Goal: Book appointment/travel/reservation

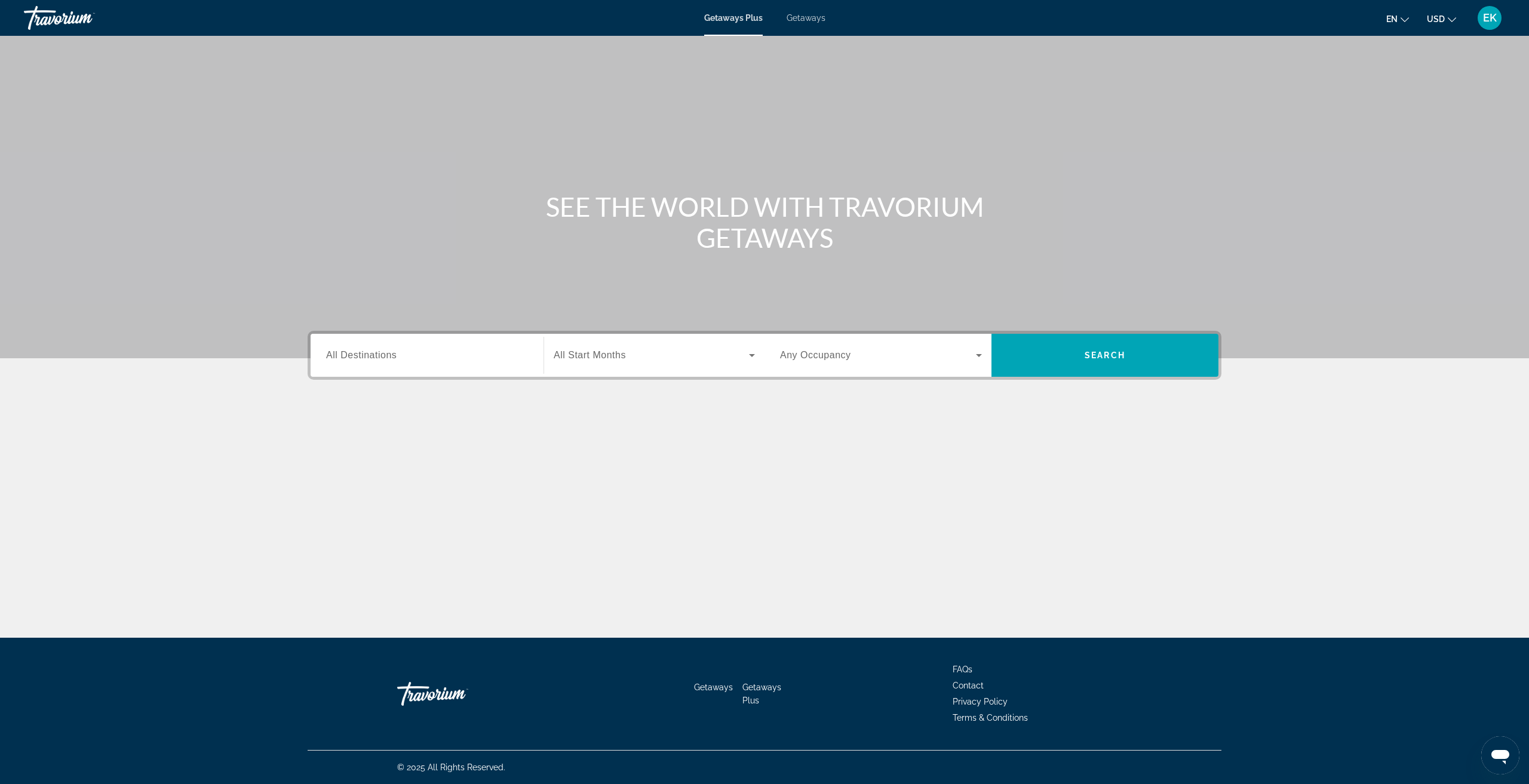
click at [461, 363] on div "Search widget" at bounding box center [426, 356] width 202 height 34
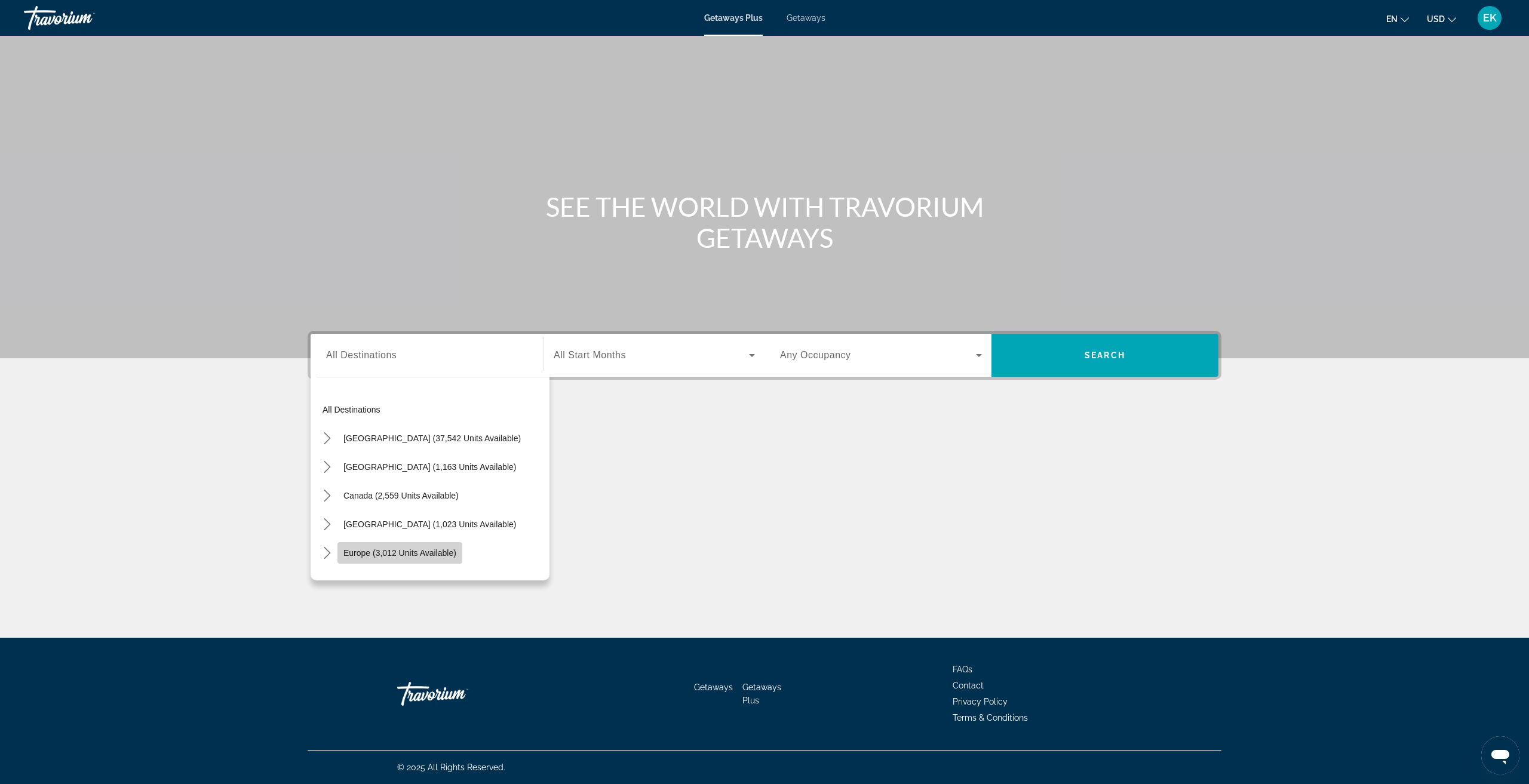
click at [365, 558] on span "Select destination: Europe (3,012 units available)" at bounding box center [399, 552] width 124 height 28
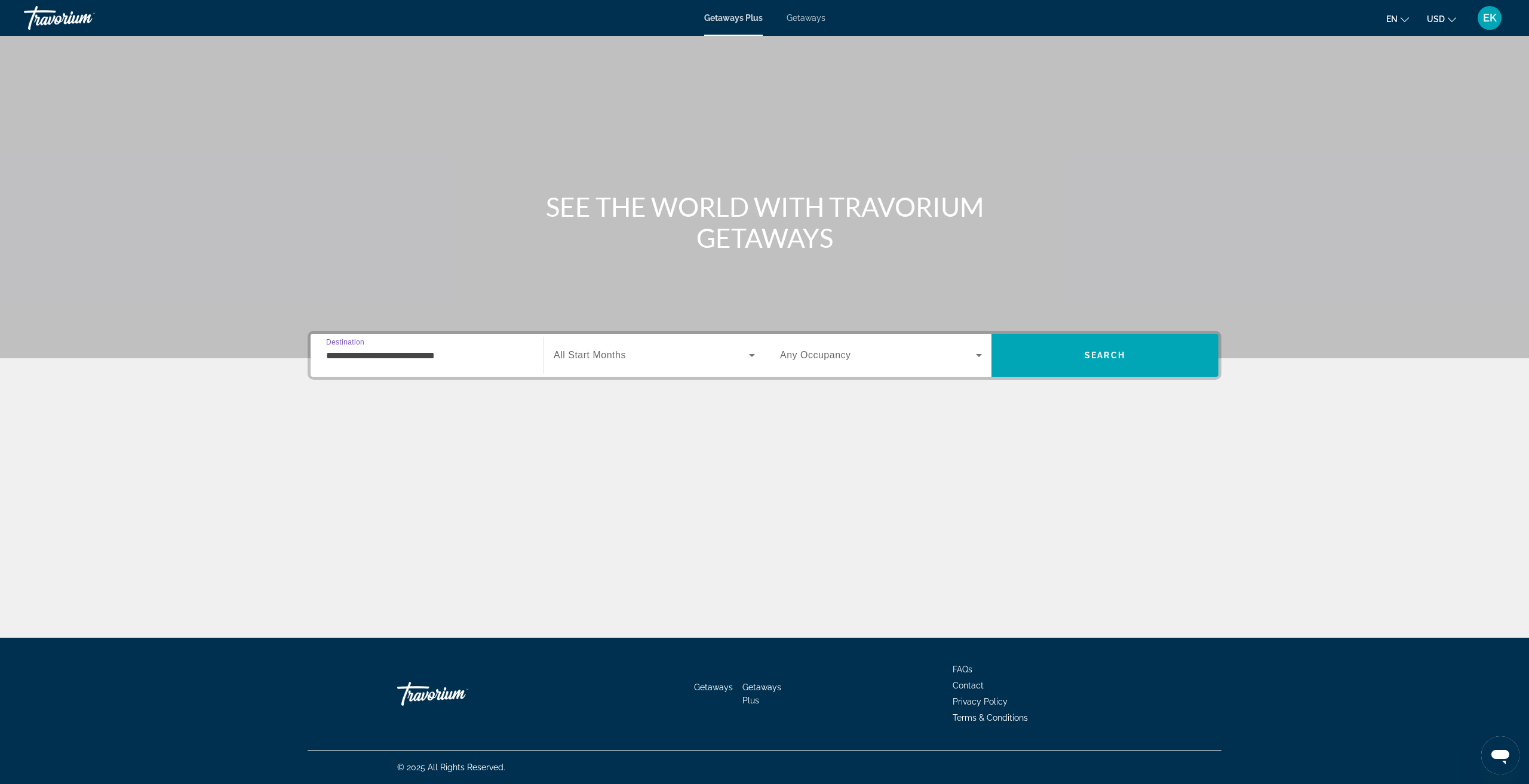
click at [598, 359] on span "All Start Months" at bounding box center [590, 355] width 72 height 10
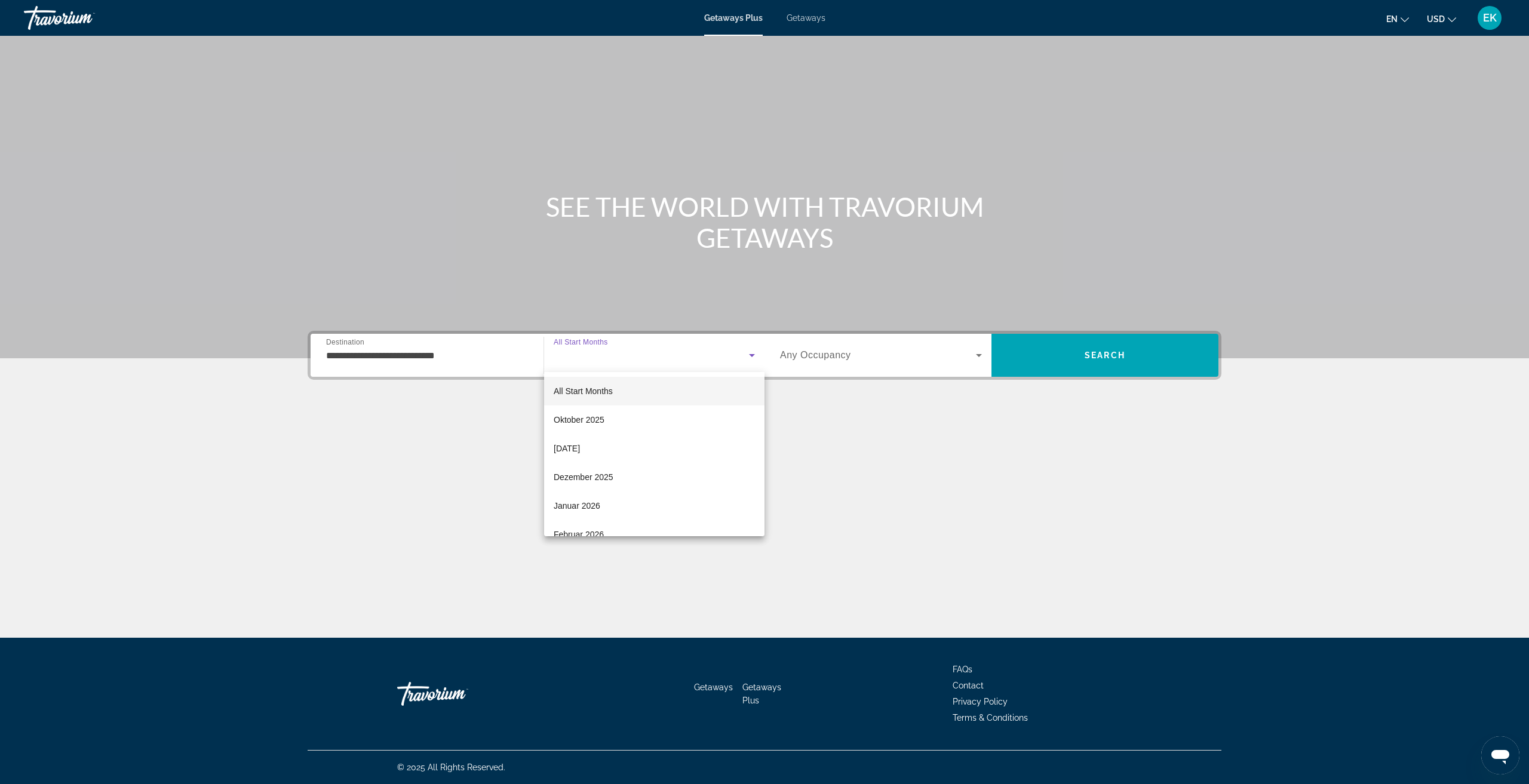
click at [453, 357] on div at bounding box center [764, 392] width 1529 height 784
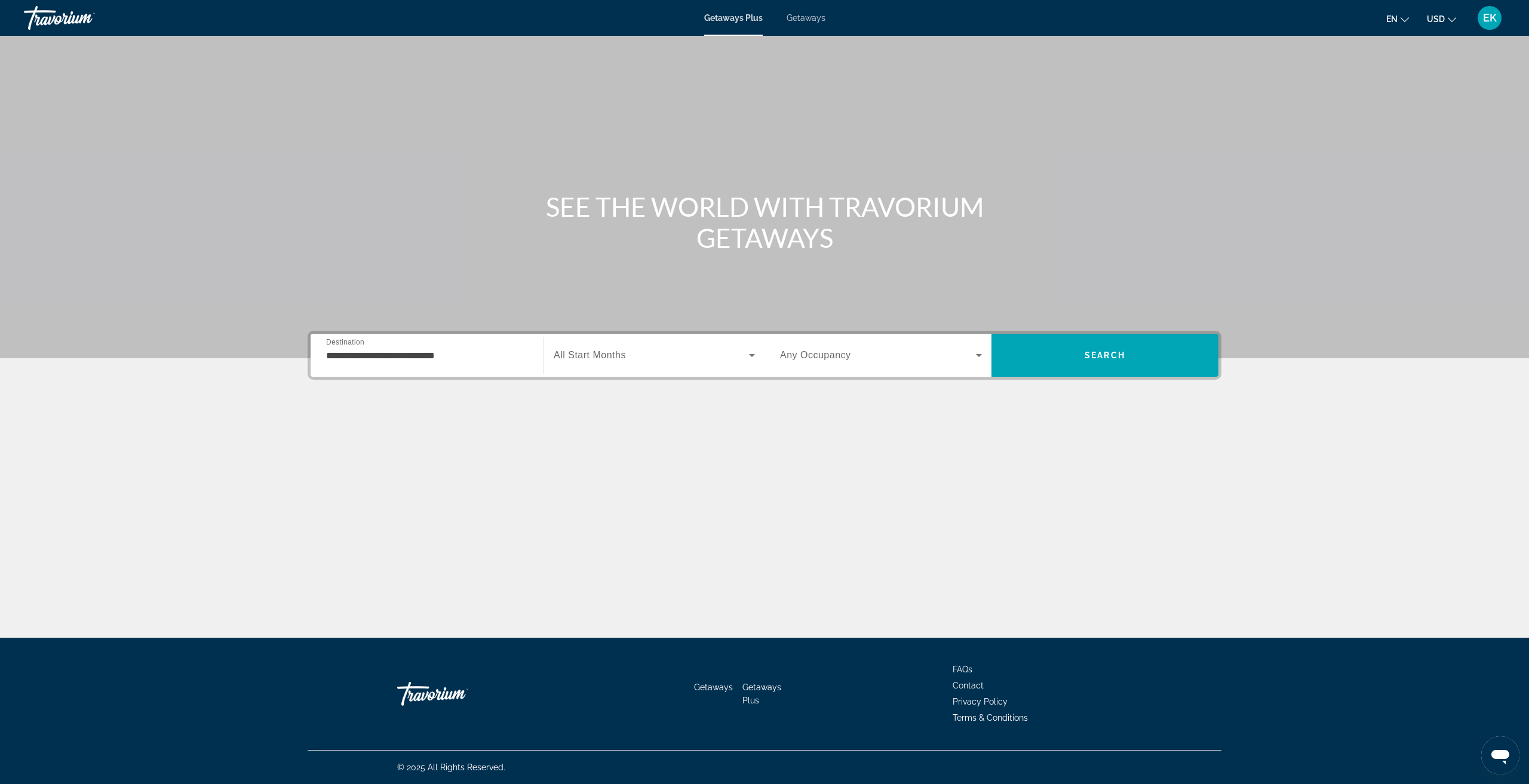
click at [454, 357] on input "**********" at bounding box center [426, 355] width 202 height 14
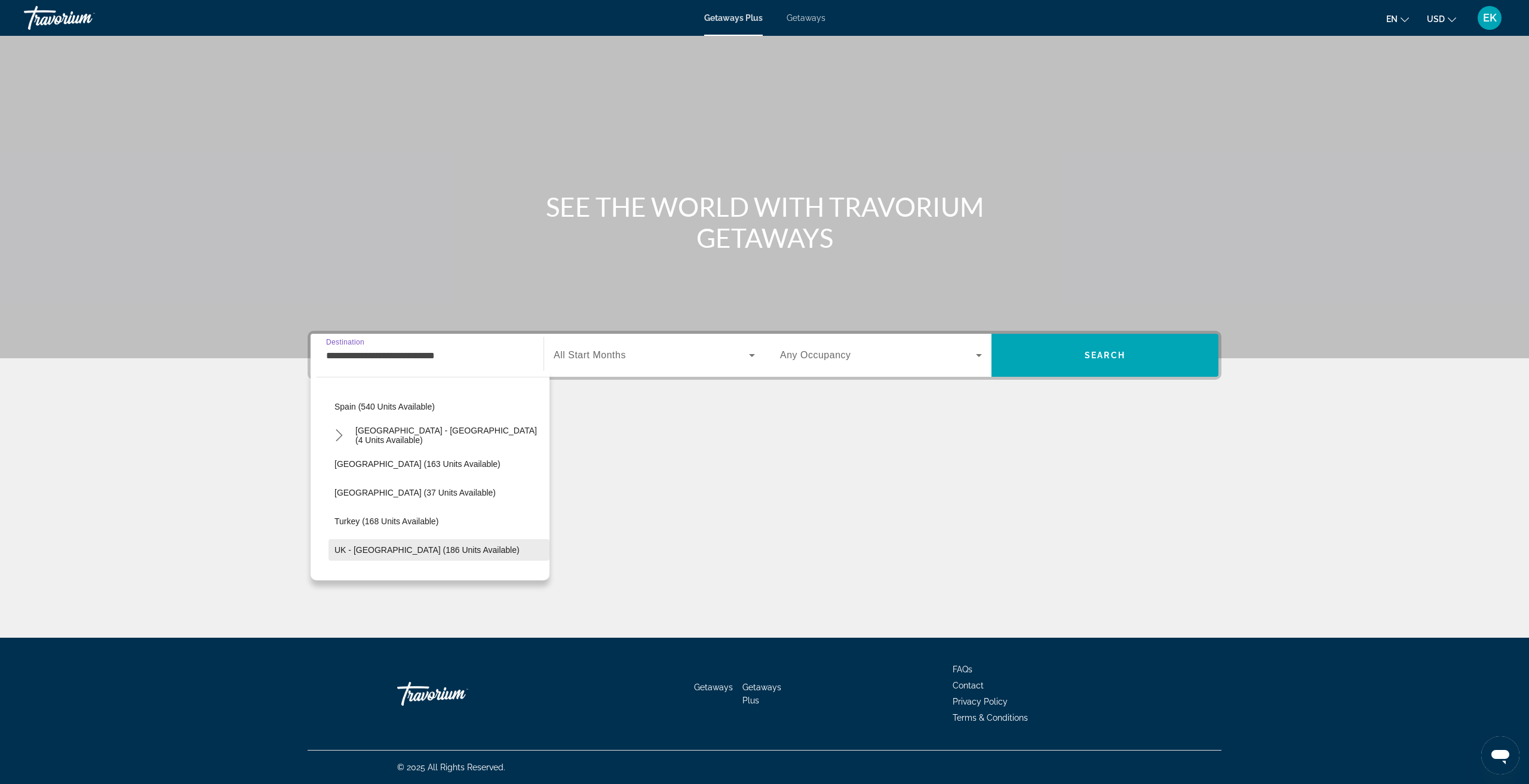
scroll to position [549, 0]
click at [411, 412] on span "Select destination: Spain (540 units available)" at bounding box center [439, 405] width 221 height 28
type input "**********"
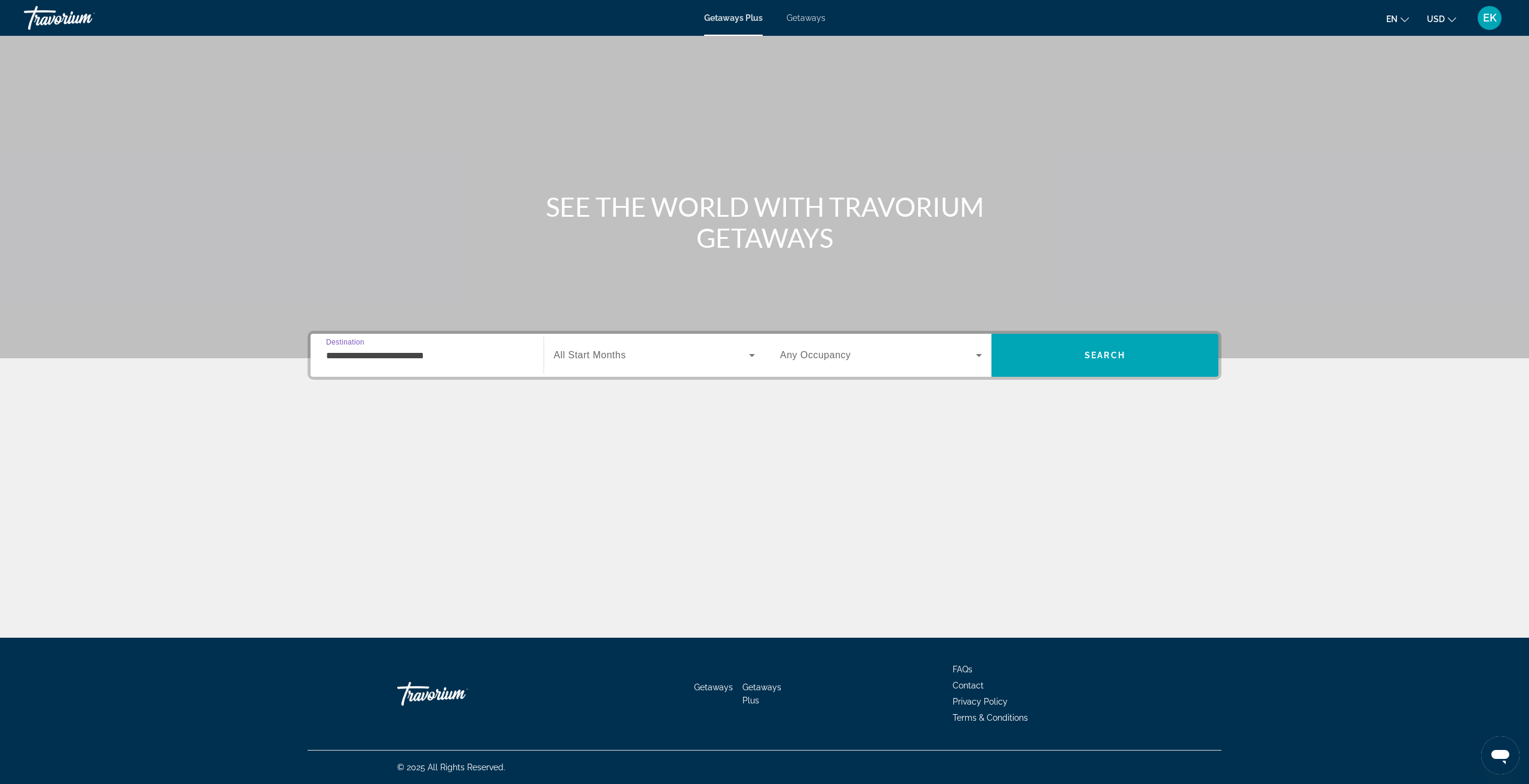
click at [629, 363] on div "Search widget" at bounding box center [654, 355] width 201 height 33
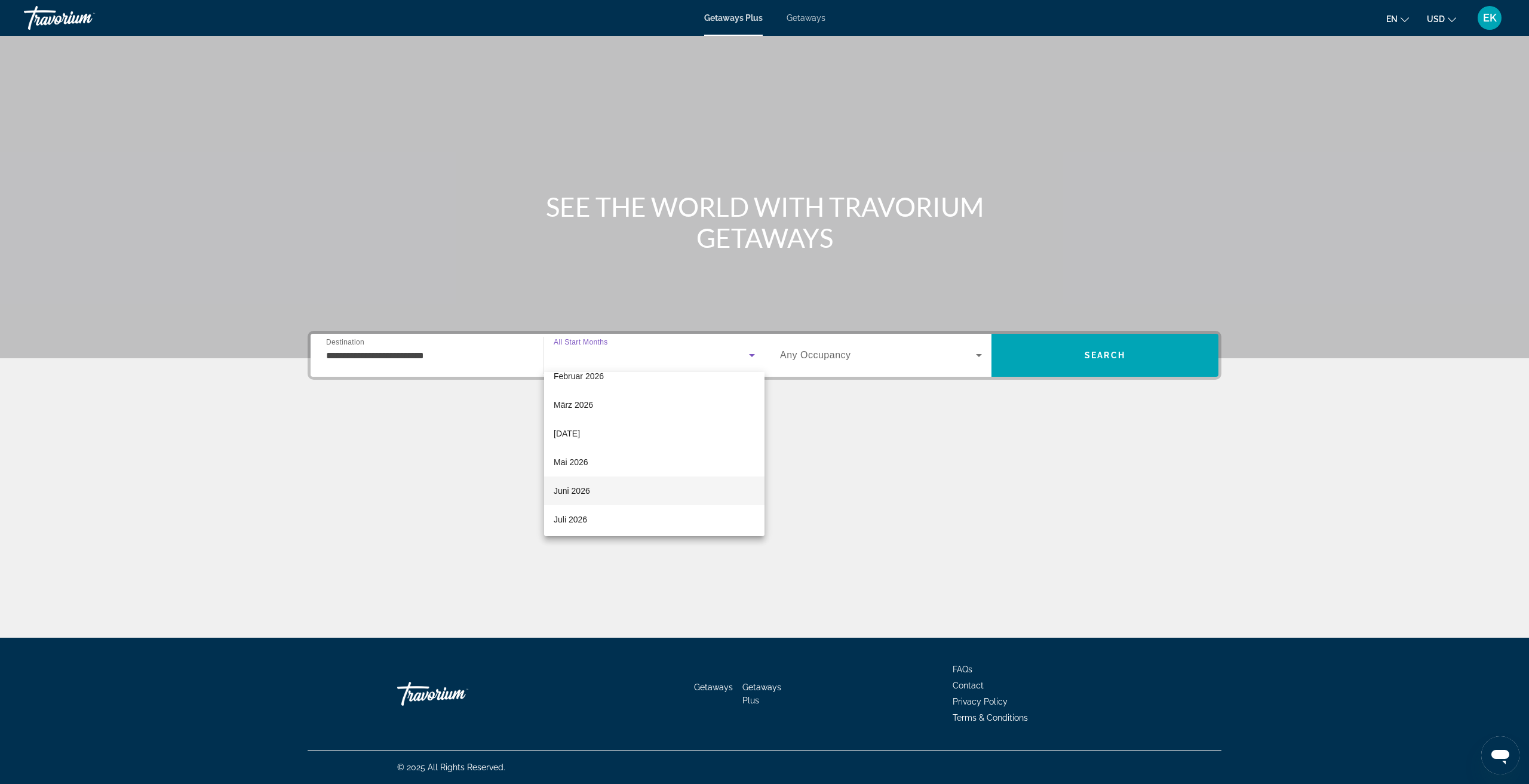
scroll to position [179, 0]
click at [587, 499] on span "Juli 2026" at bounding box center [570, 498] width 33 height 14
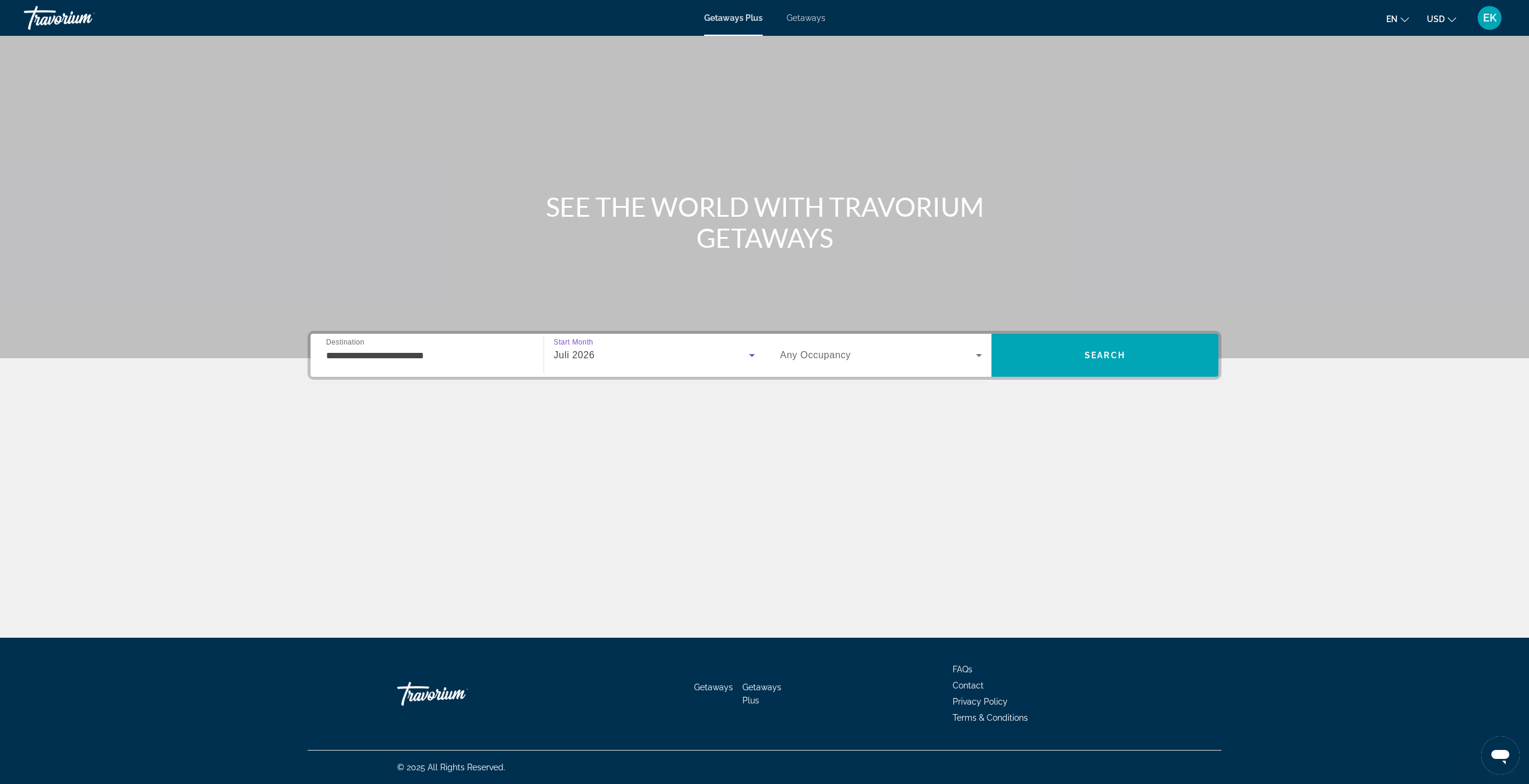
click at [845, 360] on span "Any Occupancy" at bounding box center [815, 355] width 71 height 10
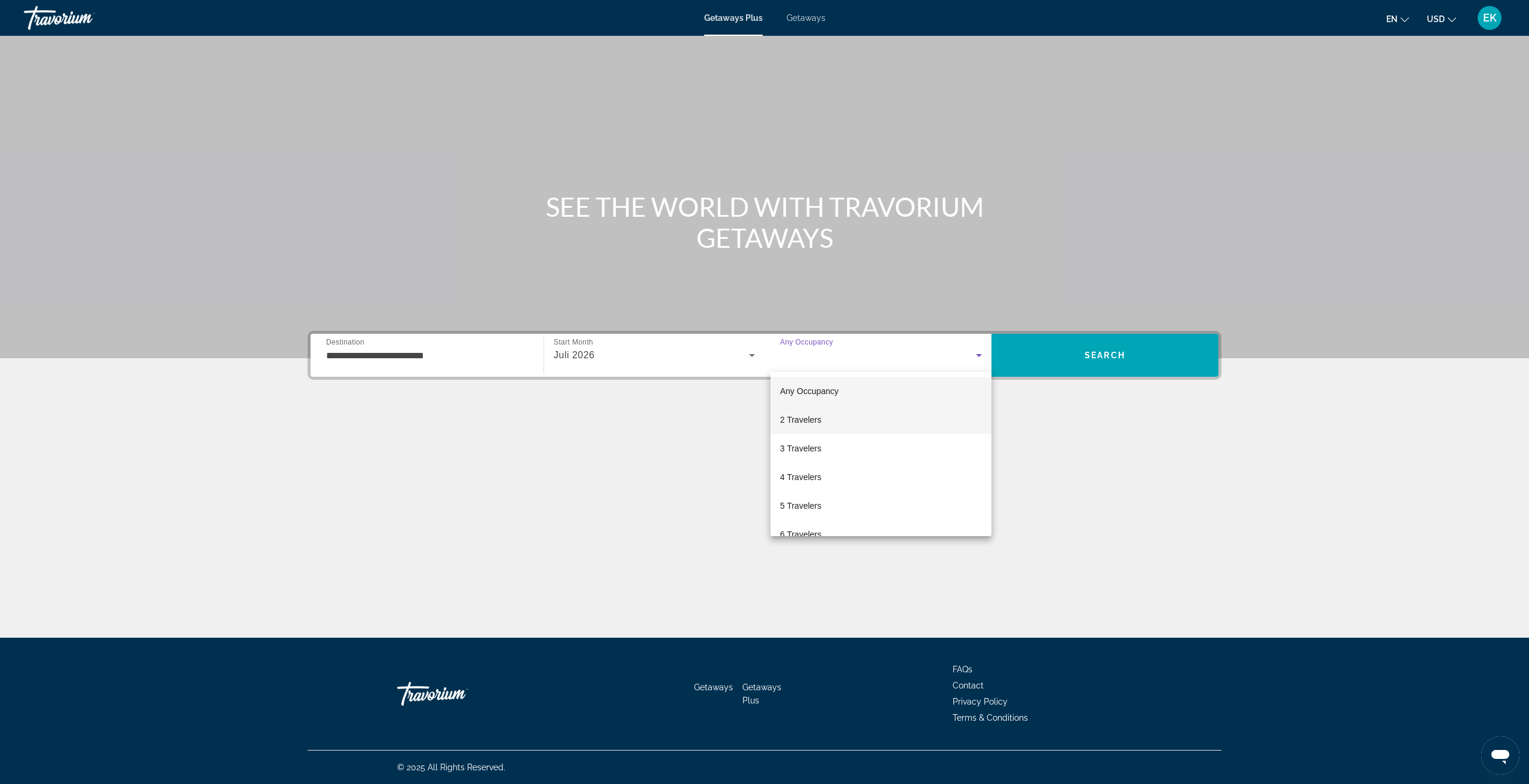
click at [836, 420] on mat-option "2 Travelers" at bounding box center [880, 420] width 221 height 28
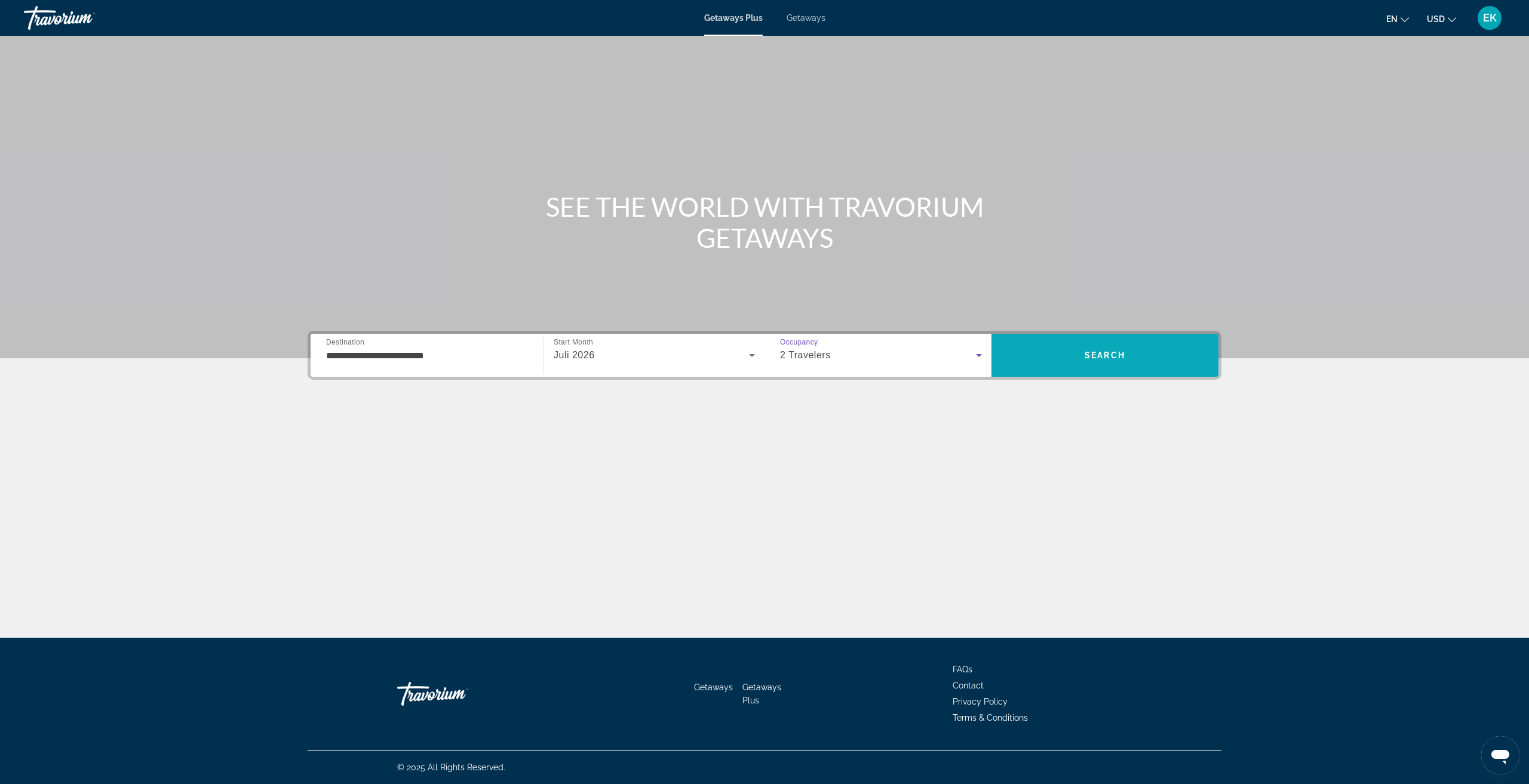
click at [1097, 355] on span "Search" at bounding box center [1104, 355] width 41 height 9
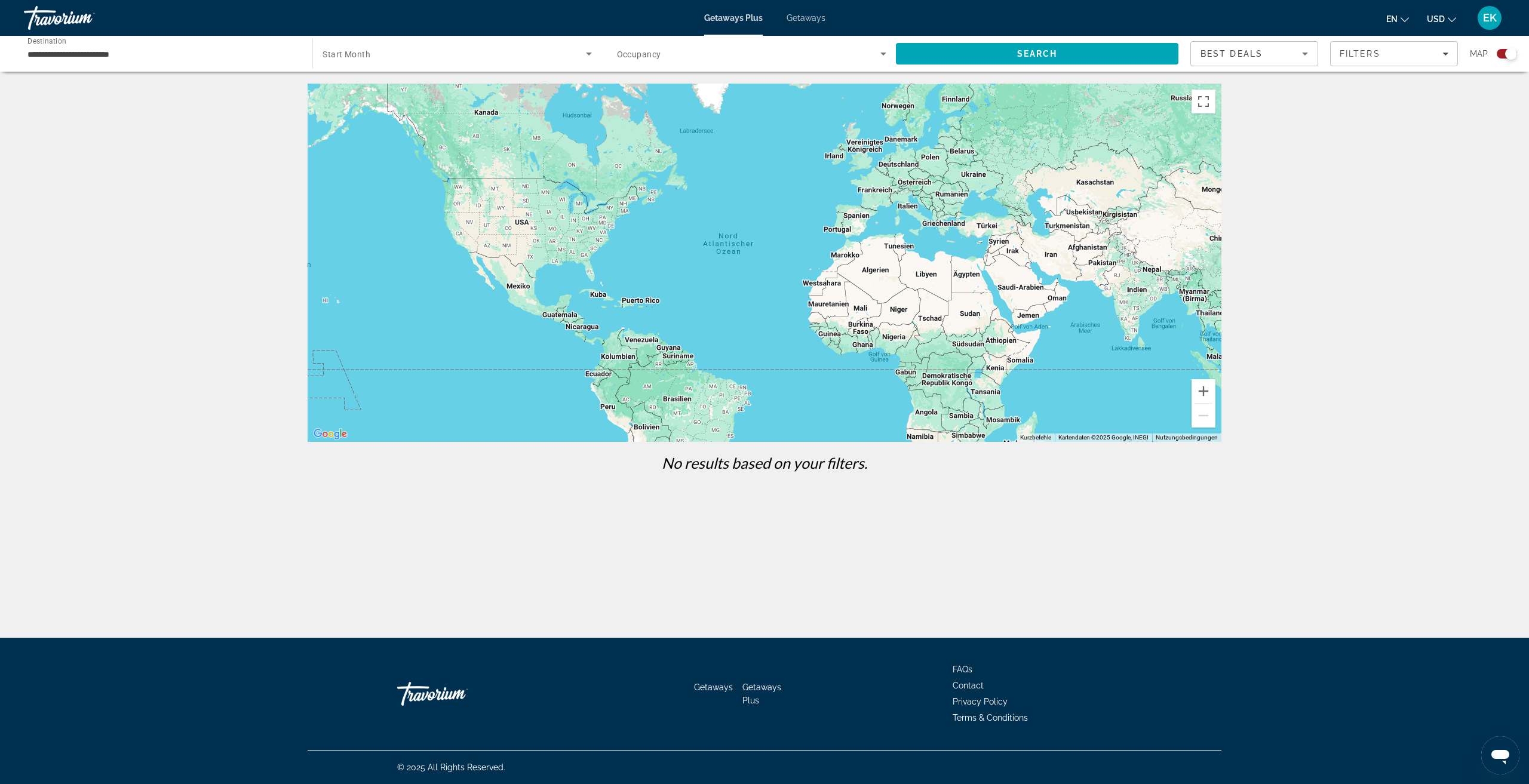
click at [347, 59] on span "Start Month" at bounding box center [347, 54] width 47 height 9
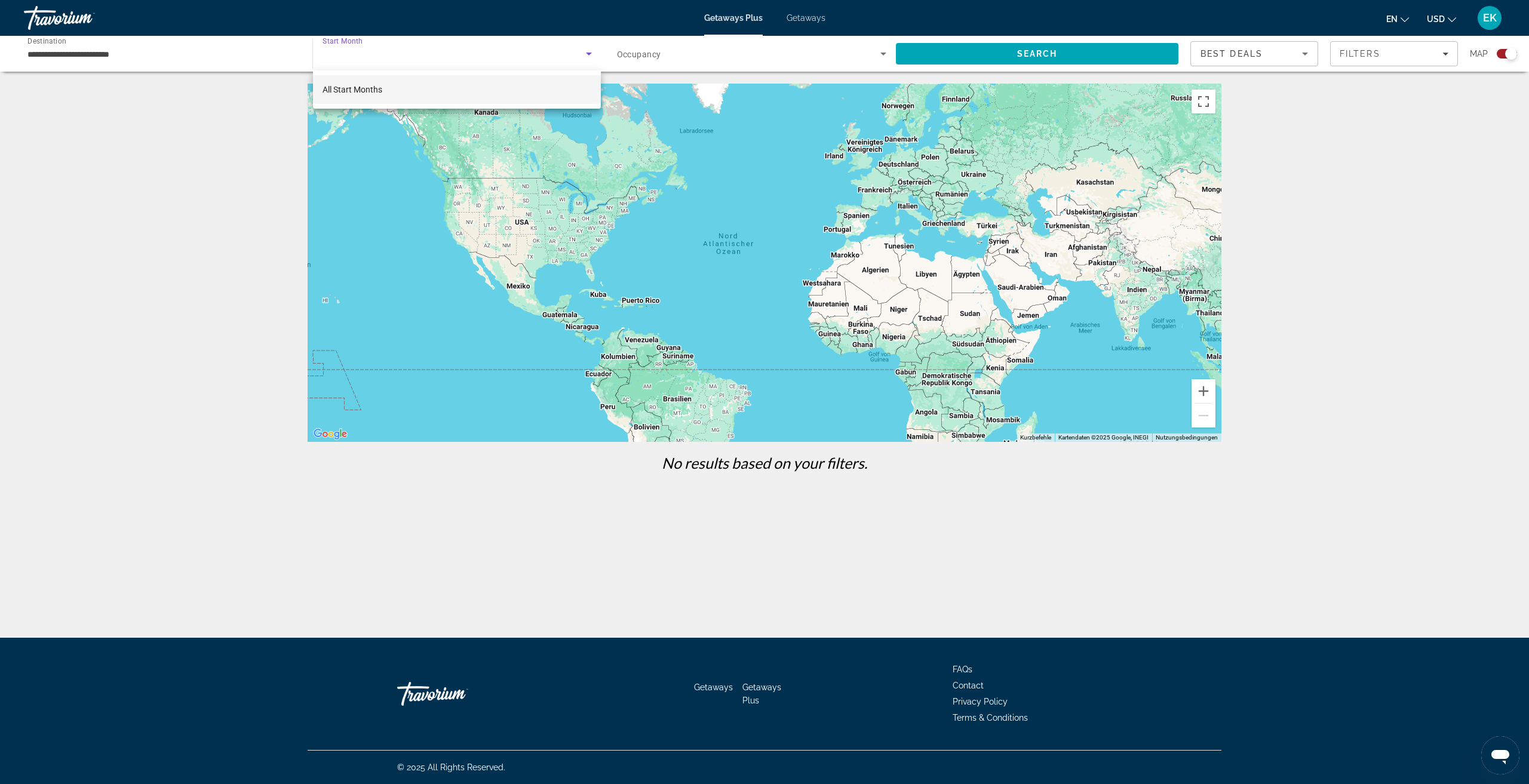
click at [356, 54] on div at bounding box center [764, 392] width 1529 height 784
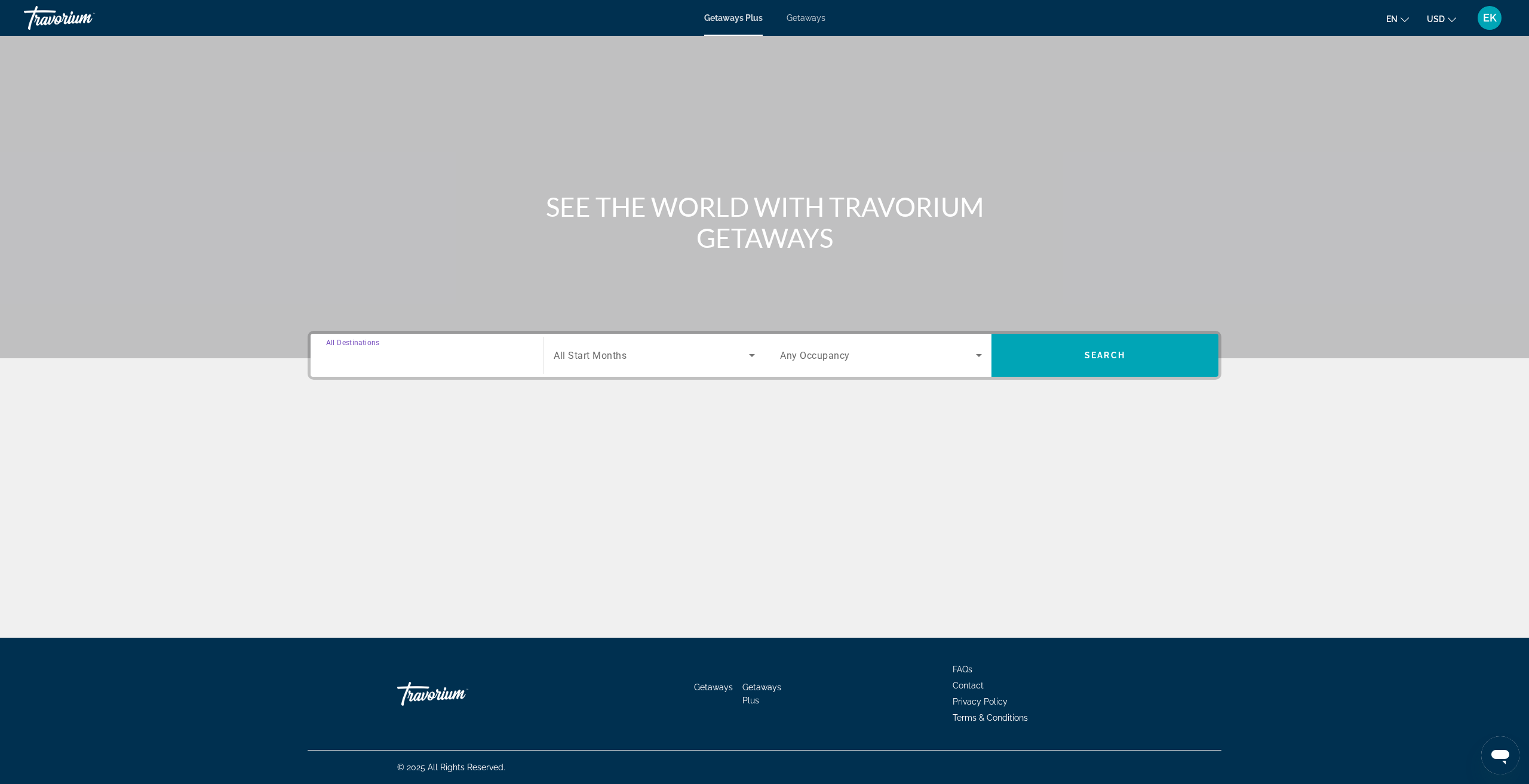
click at [435, 357] on input "Destination All Destinations" at bounding box center [426, 355] width 202 height 14
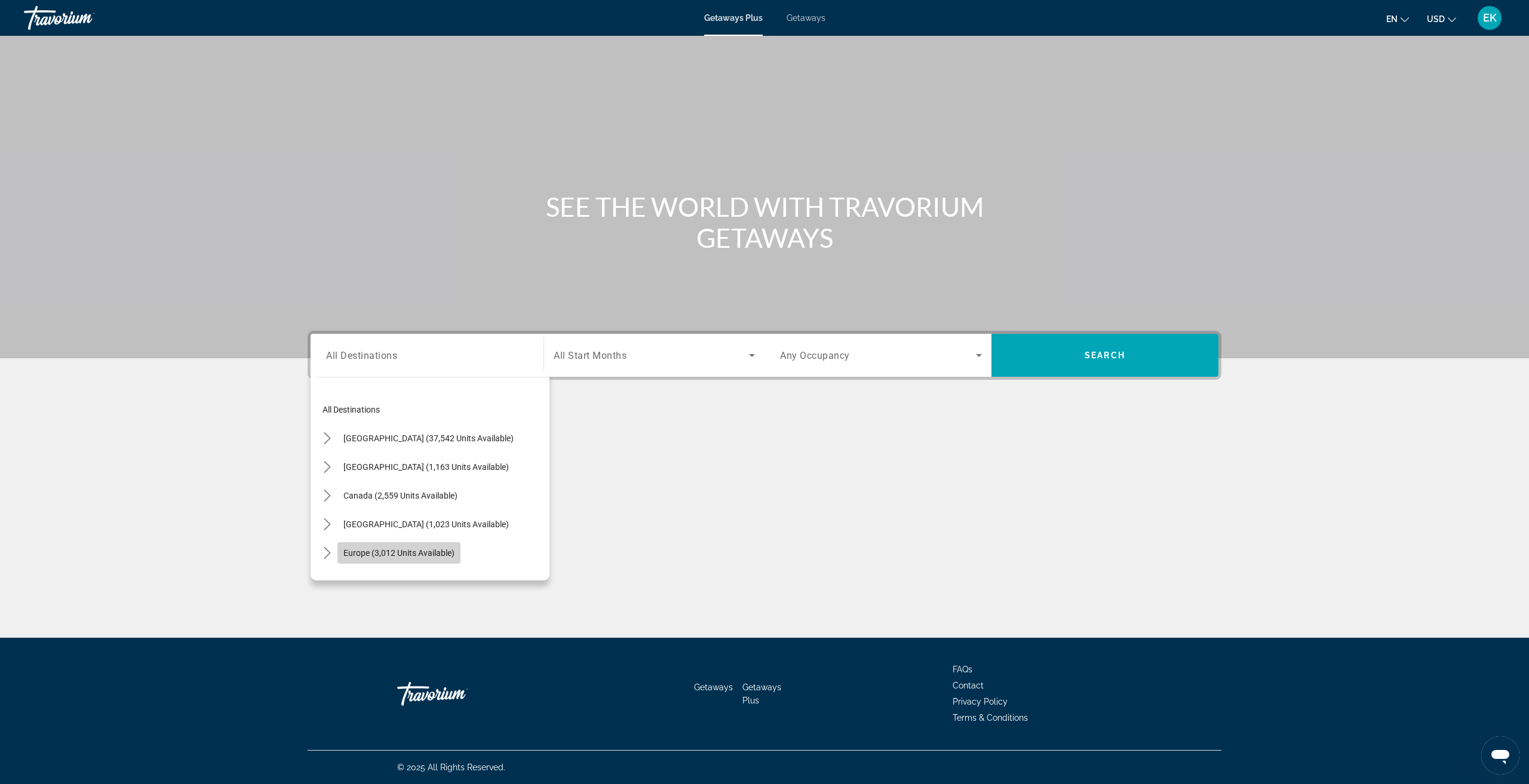
click at [344, 549] on span "Europe (3,012 units available)" at bounding box center [399, 552] width 111 height 9
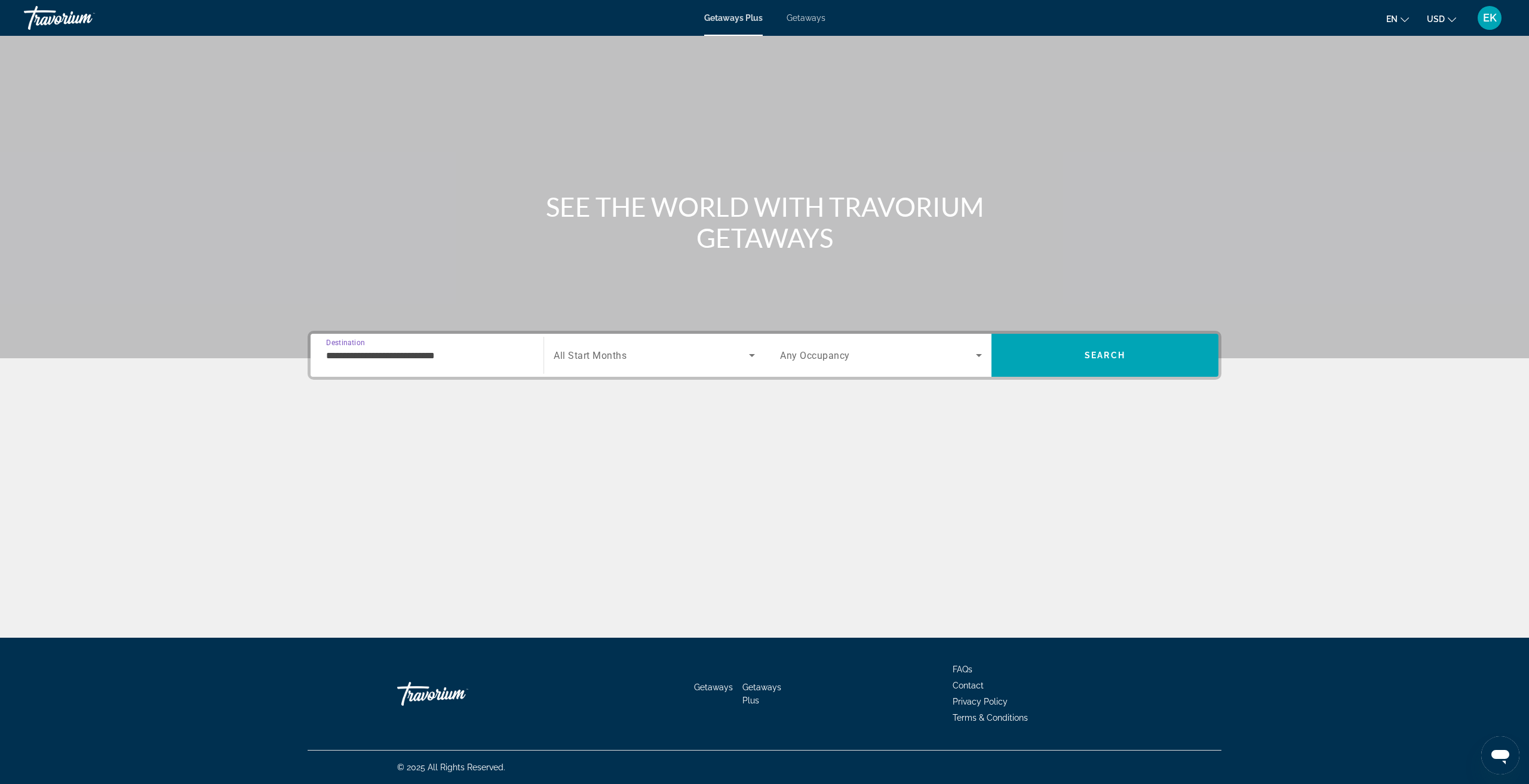
click at [444, 364] on div "**********" at bounding box center [426, 356] width 202 height 34
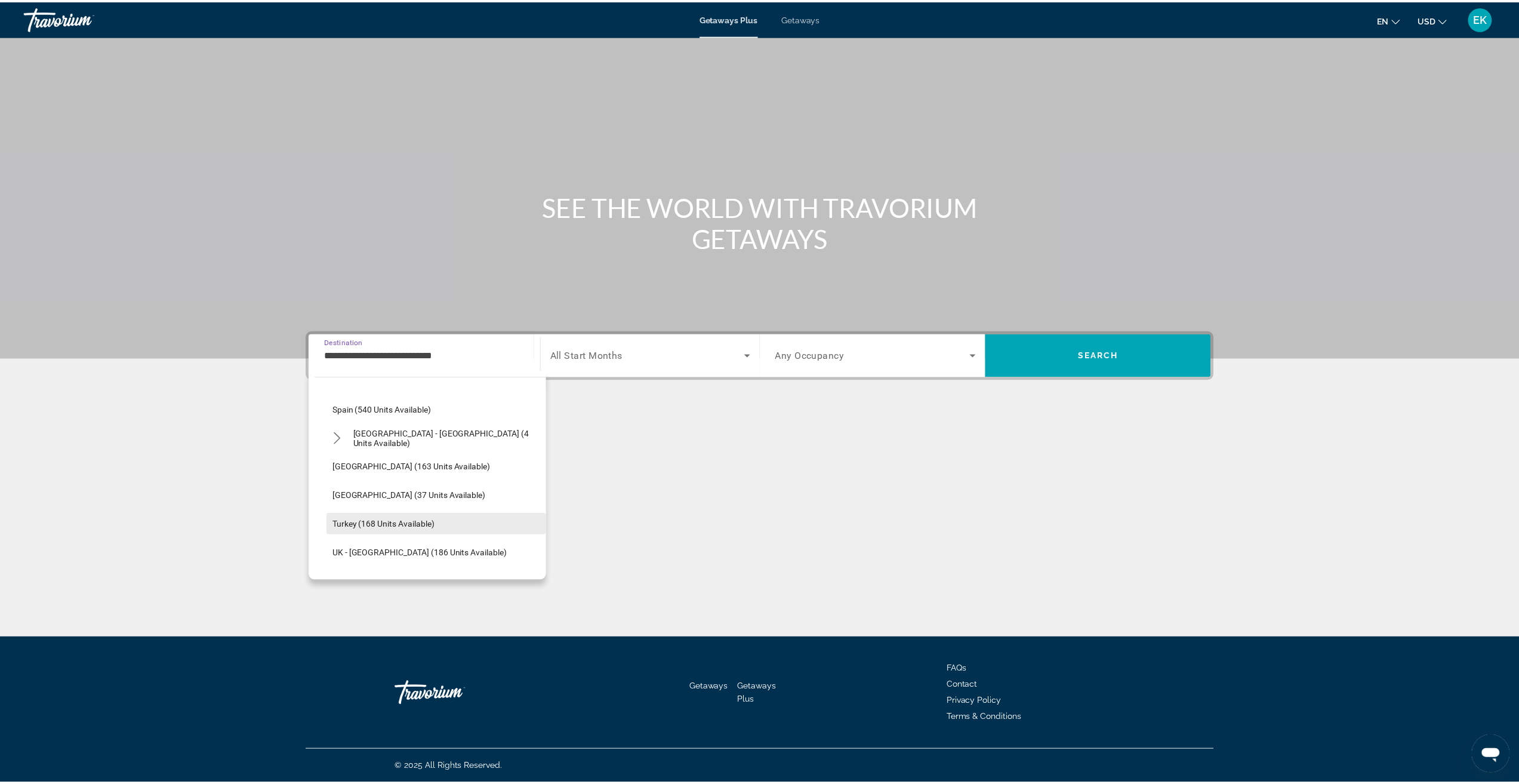
scroll to position [549, 0]
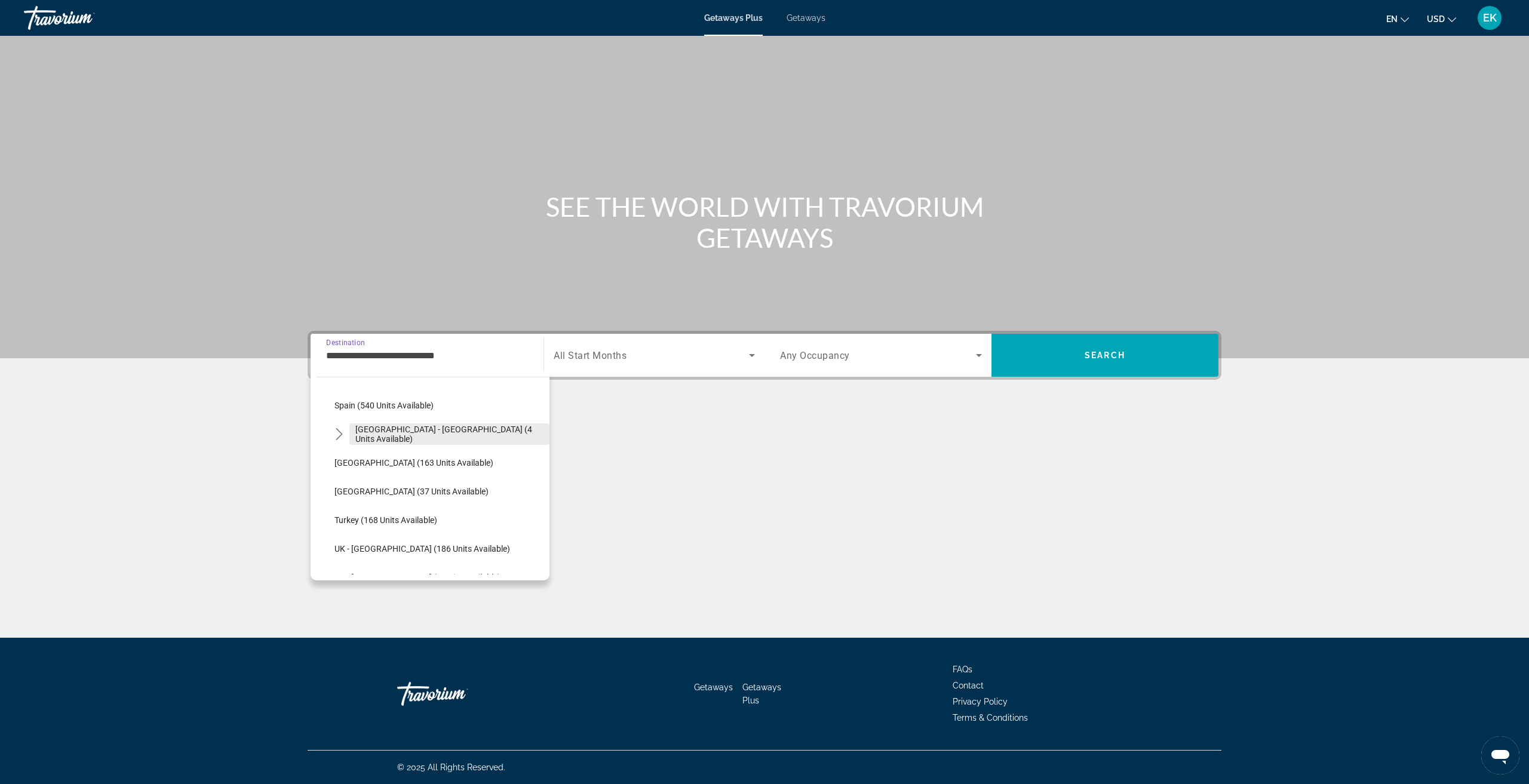
click at [461, 436] on span "[GEOGRAPHIC_DATA] - [GEOGRAPHIC_DATA] (4 units available)" at bounding box center [449, 434] width 188 height 19
type input "**********"
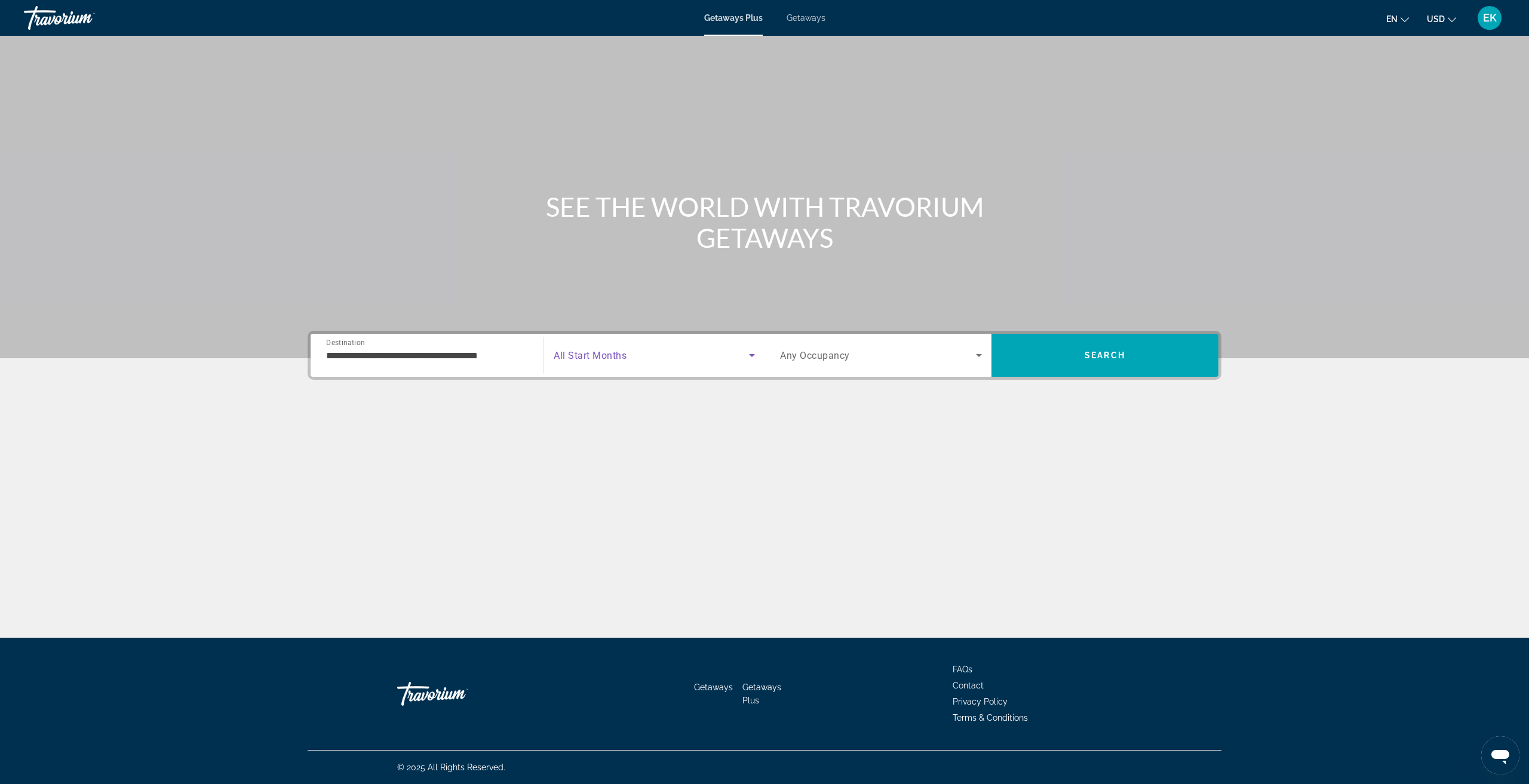
click at [676, 357] on span "Search widget" at bounding box center [651, 355] width 196 height 14
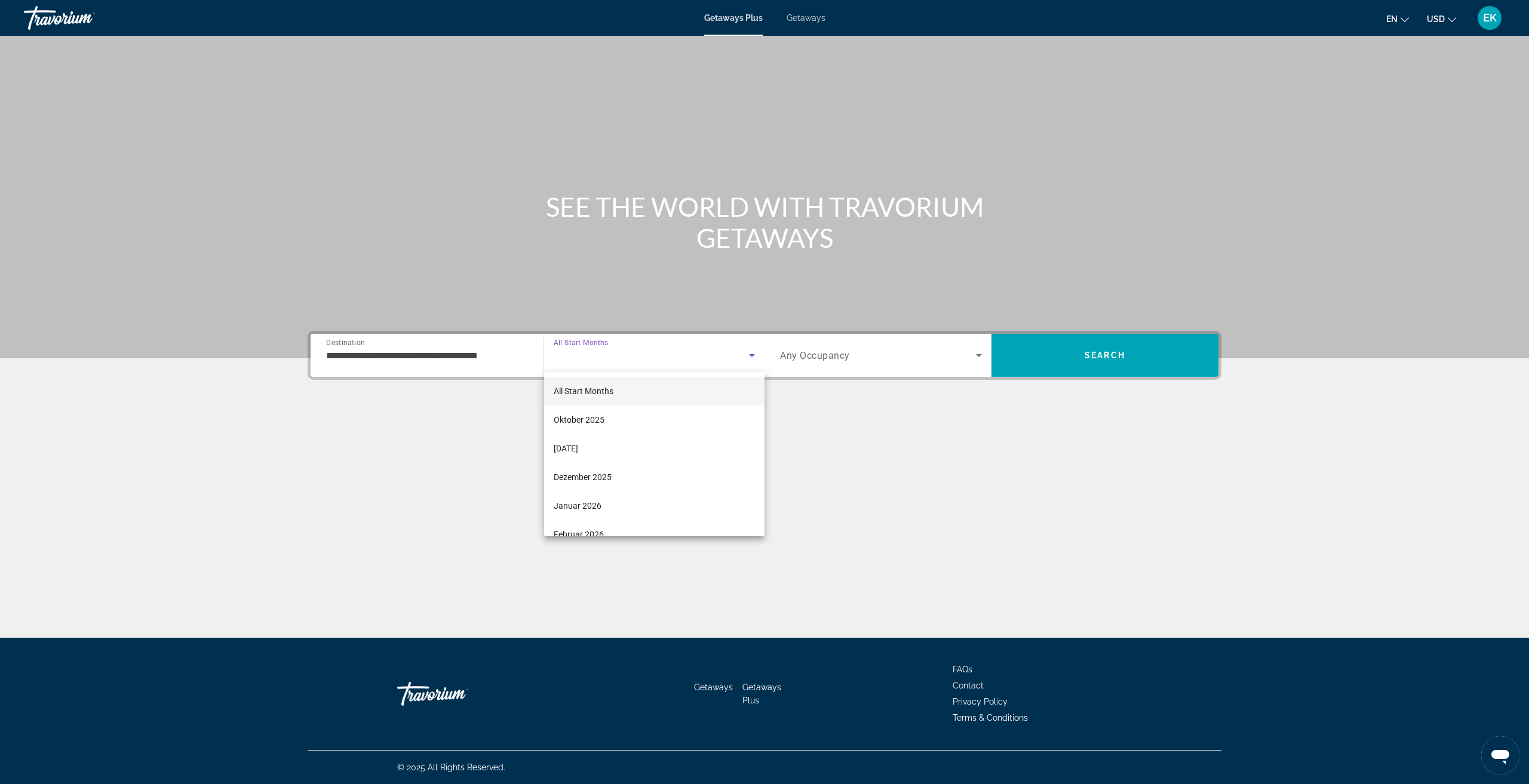
click at [676, 358] on div at bounding box center [764, 392] width 1529 height 784
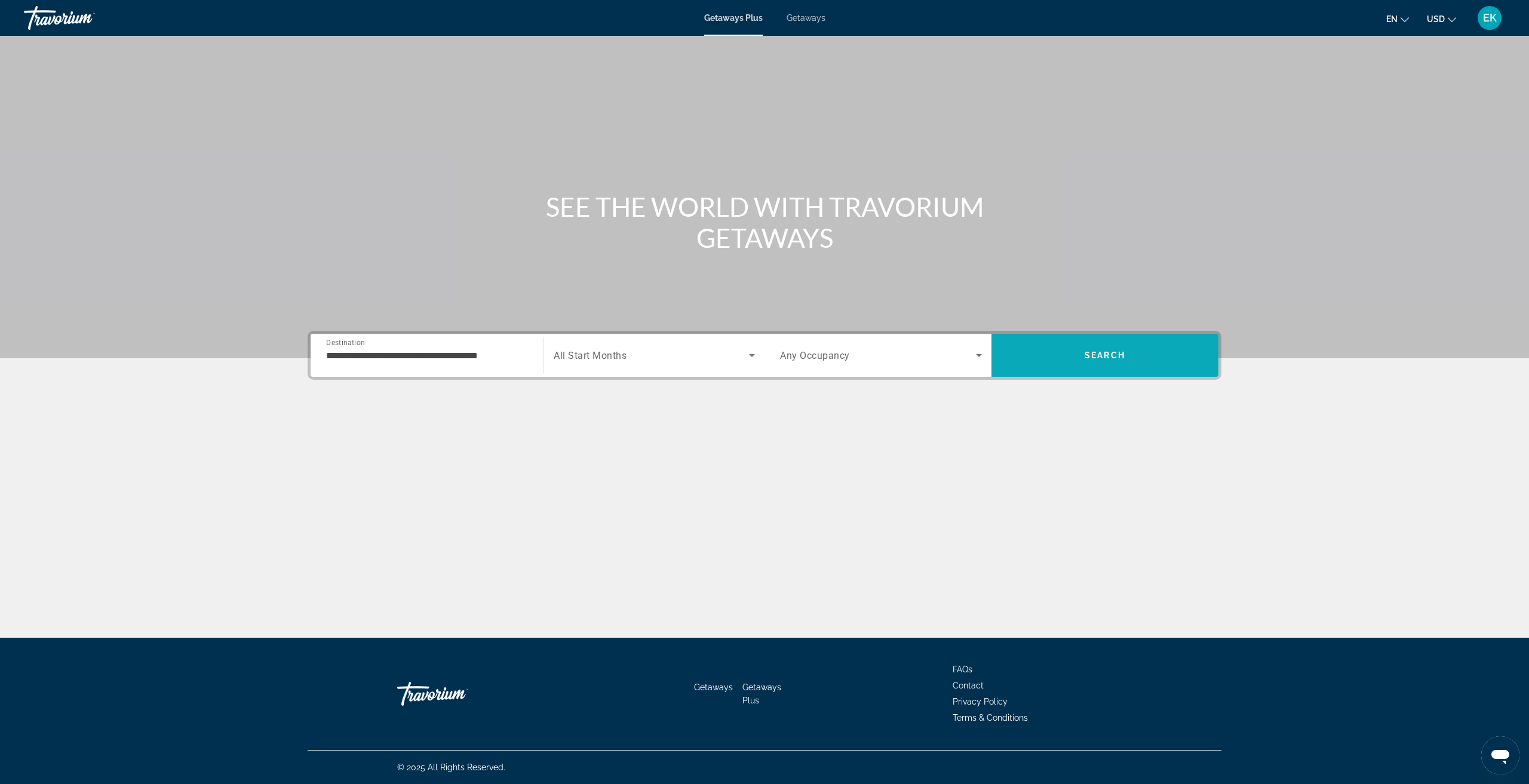
click at [1031, 350] on span "Search" at bounding box center [1104, 355] width 227 height 28
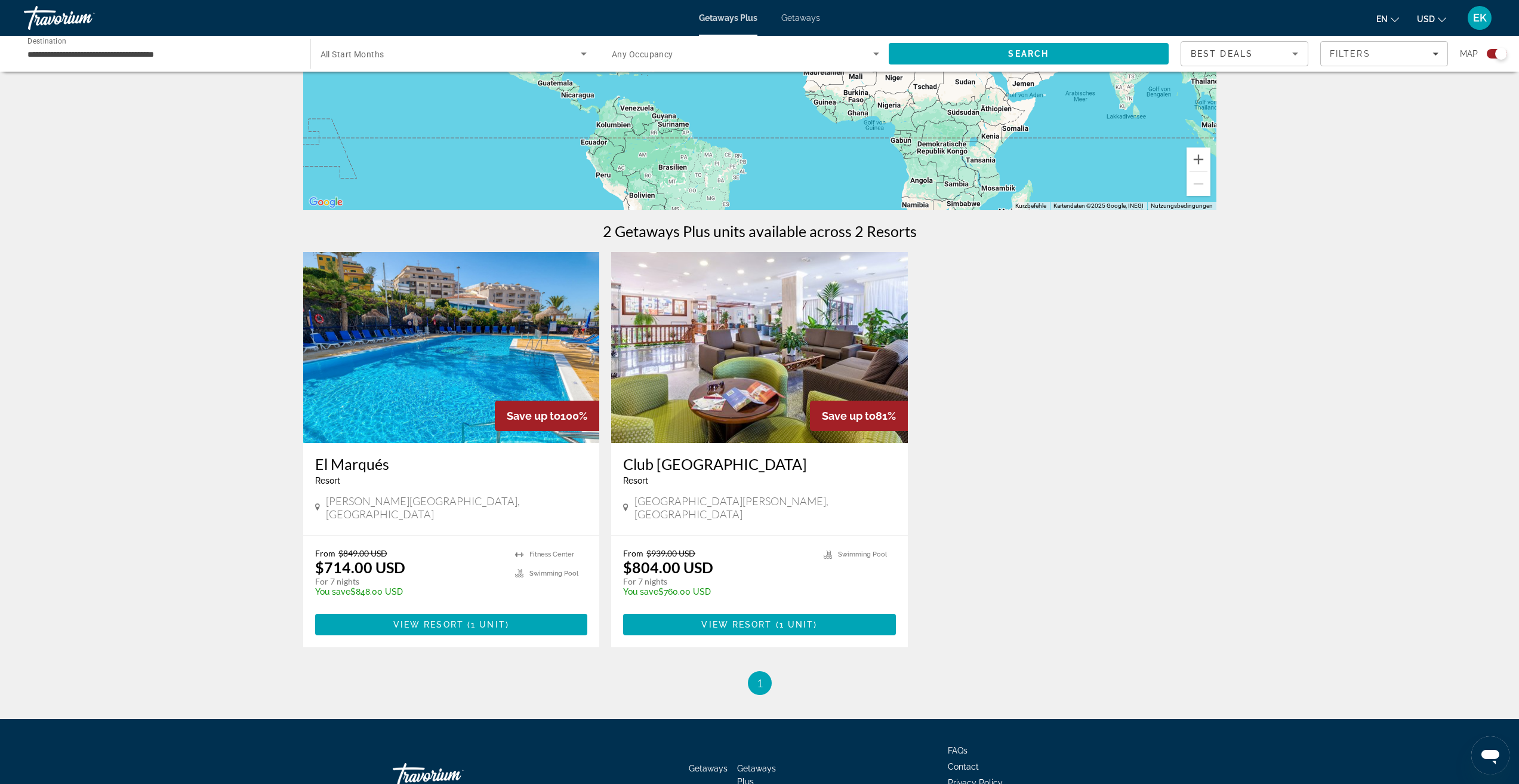
scroll to position [239, 0]
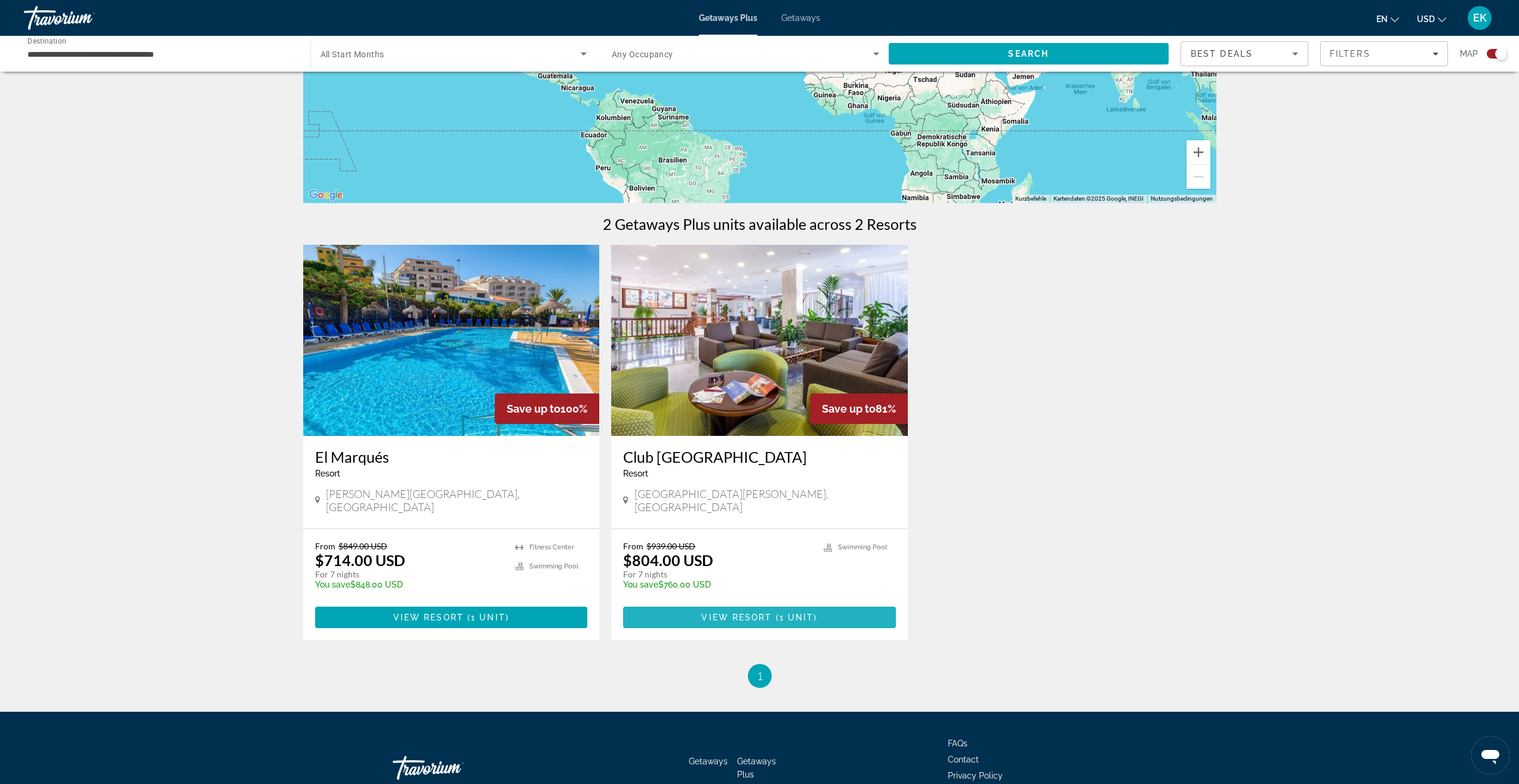
click at [742, 612] on span "View Resort" at bounding box center [737, 617] width 70 height 9
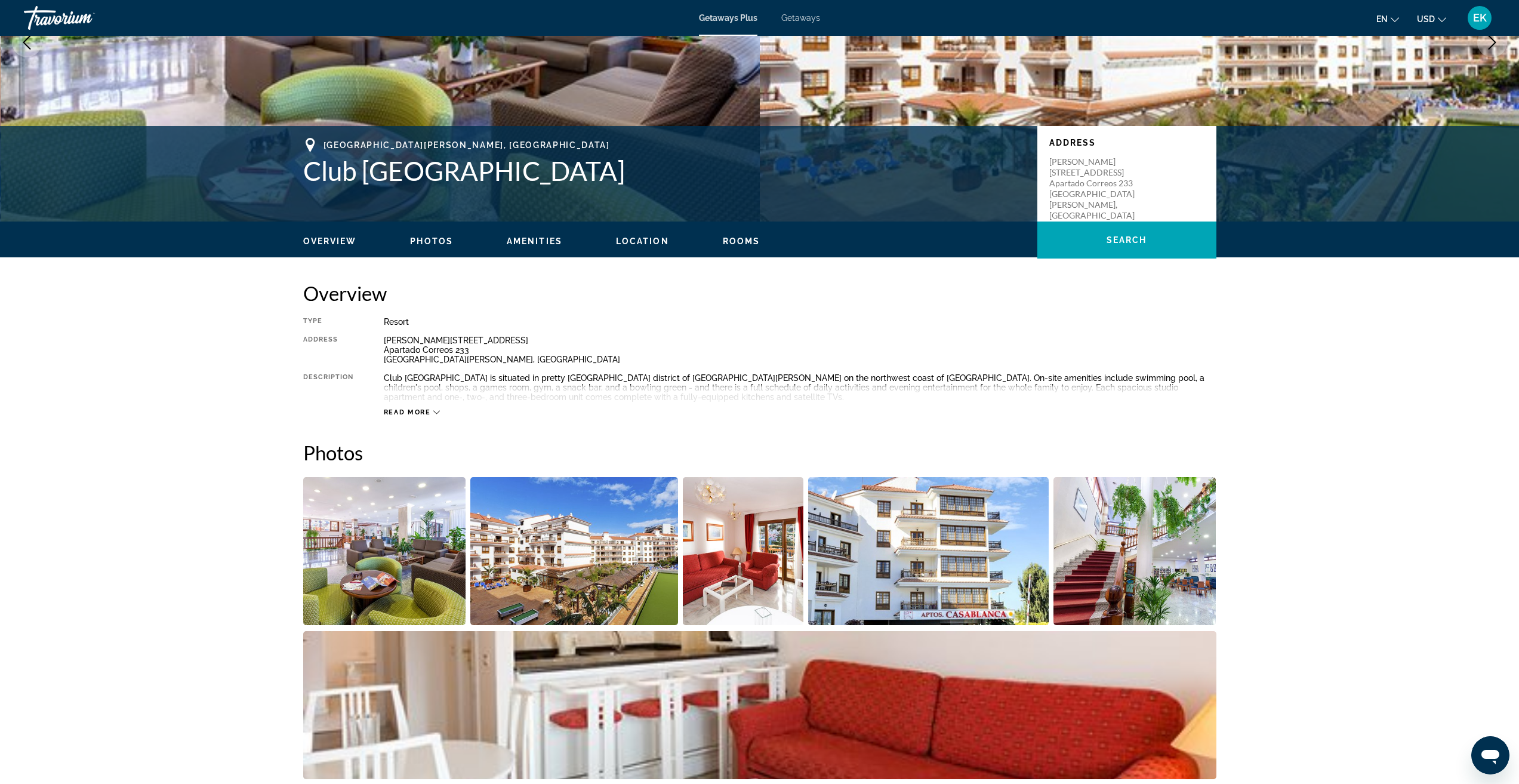
scroll to position [179, 0]
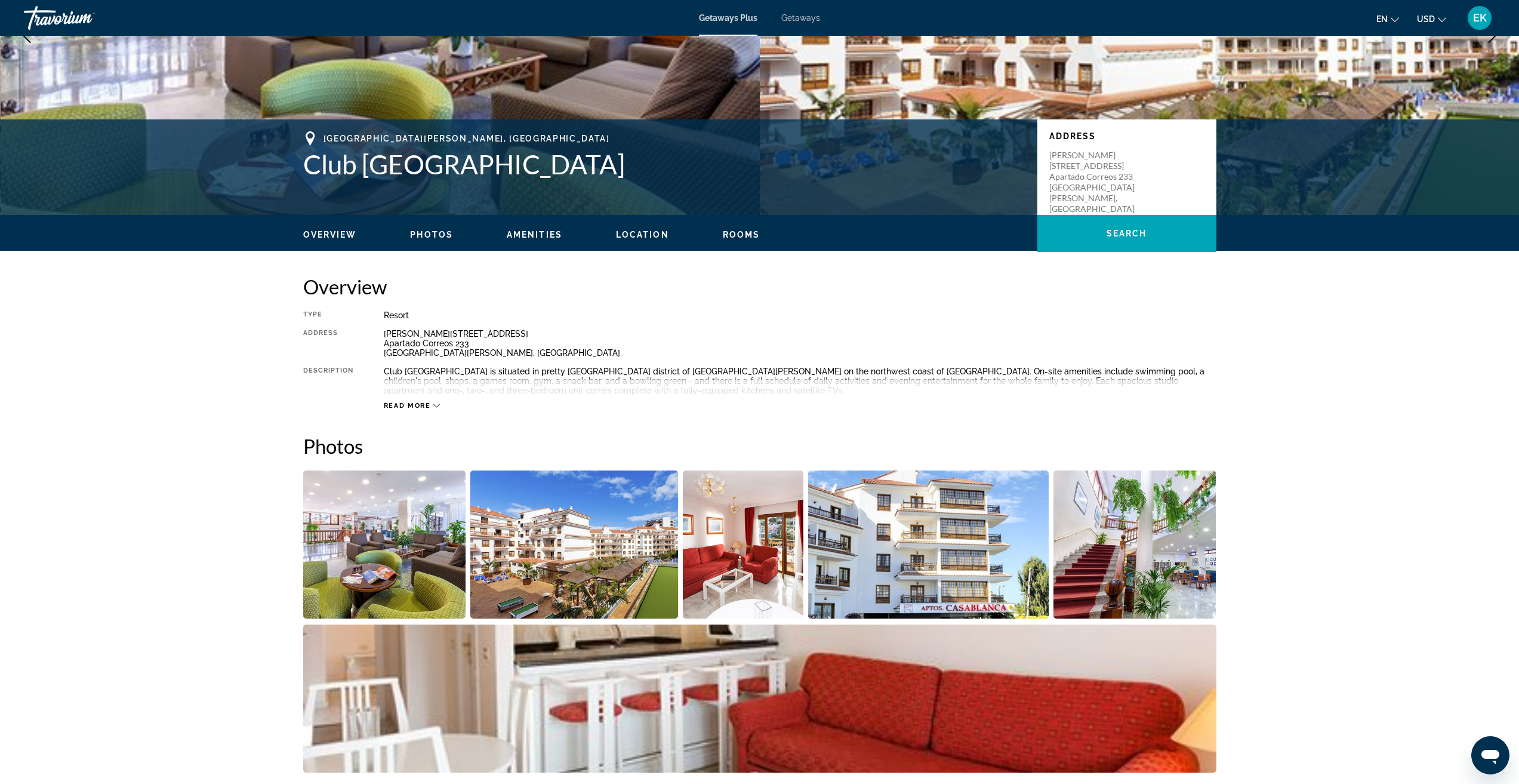
click at [412, 398] on div "Read more" at bounding box center [799, 393] width 833 height 33
click at [420, 402] on span "Read more" at bounding box center [407, 405] width 47 height 8
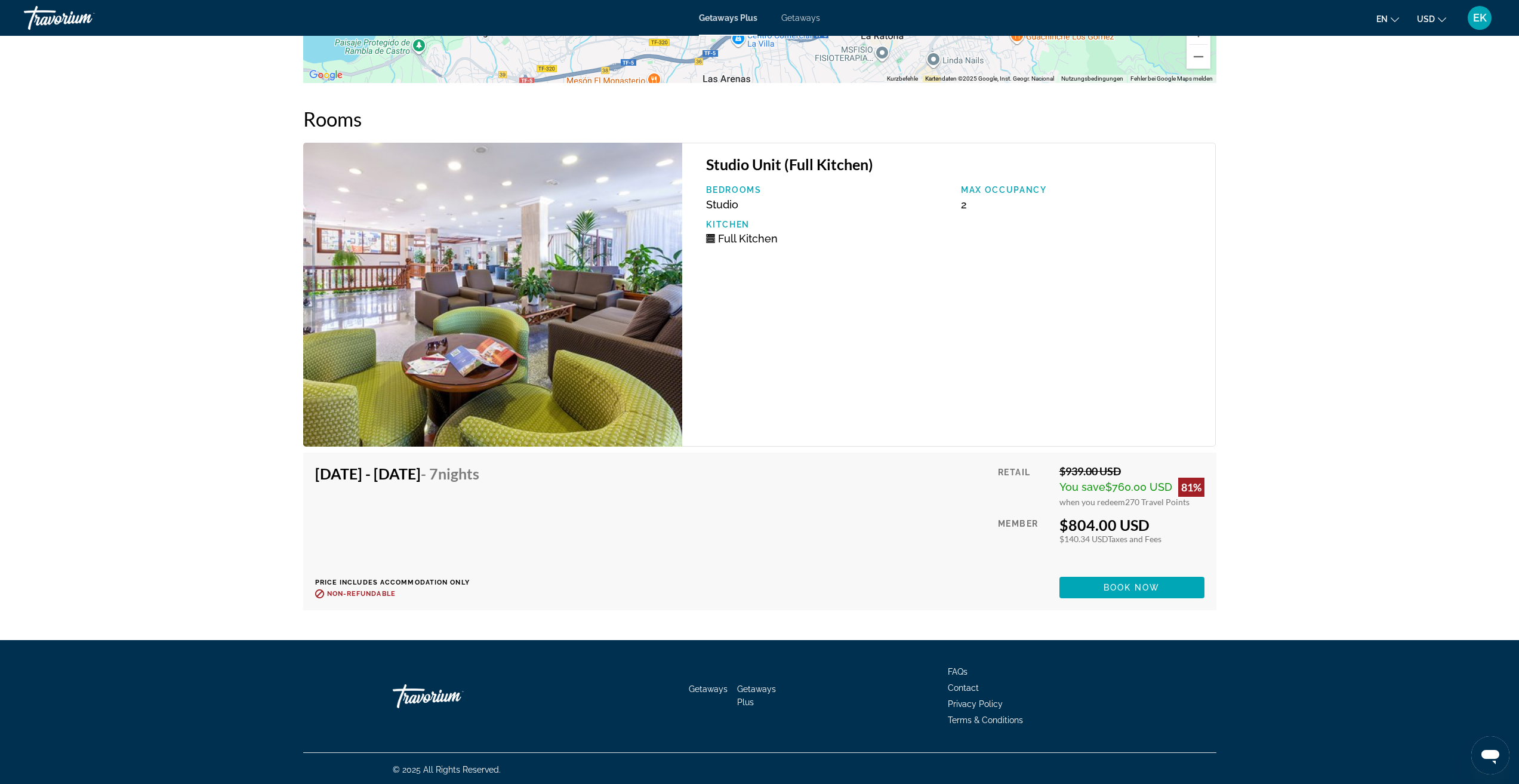
scroll to position [1863, 0]
